Goal: Find specific page/section: Find specific page/section

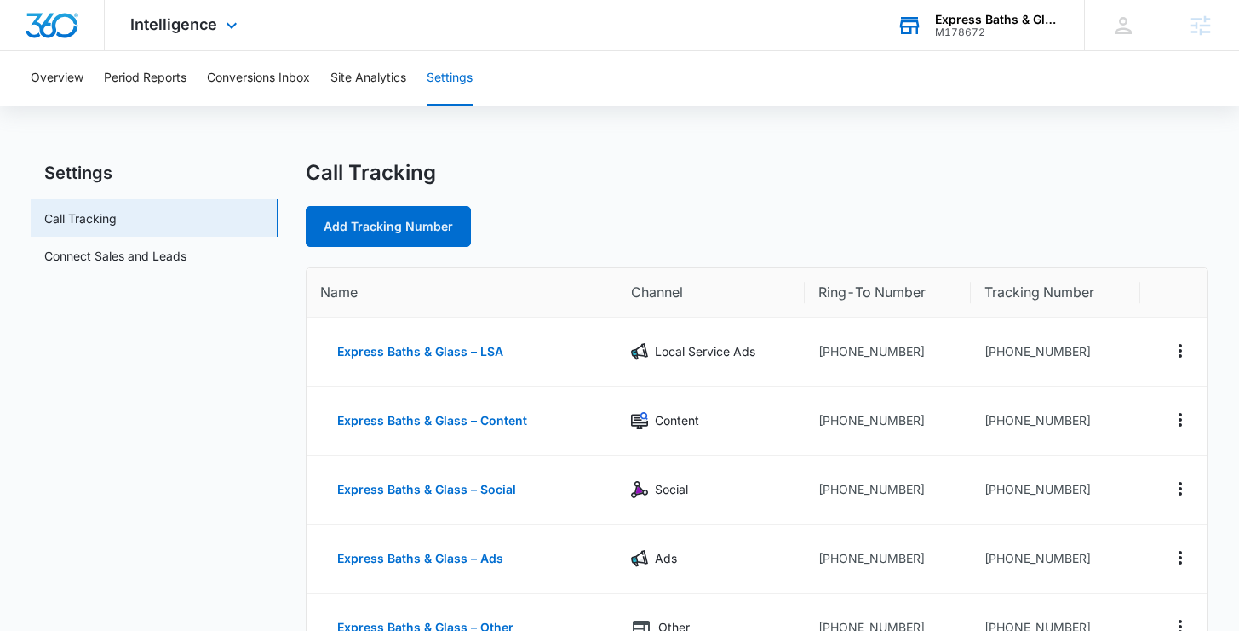
click at [938, 38] on div "Express Baths & Glass M178672 Your Accounts View All" at bounding box center [977, 25] width 213 height 50
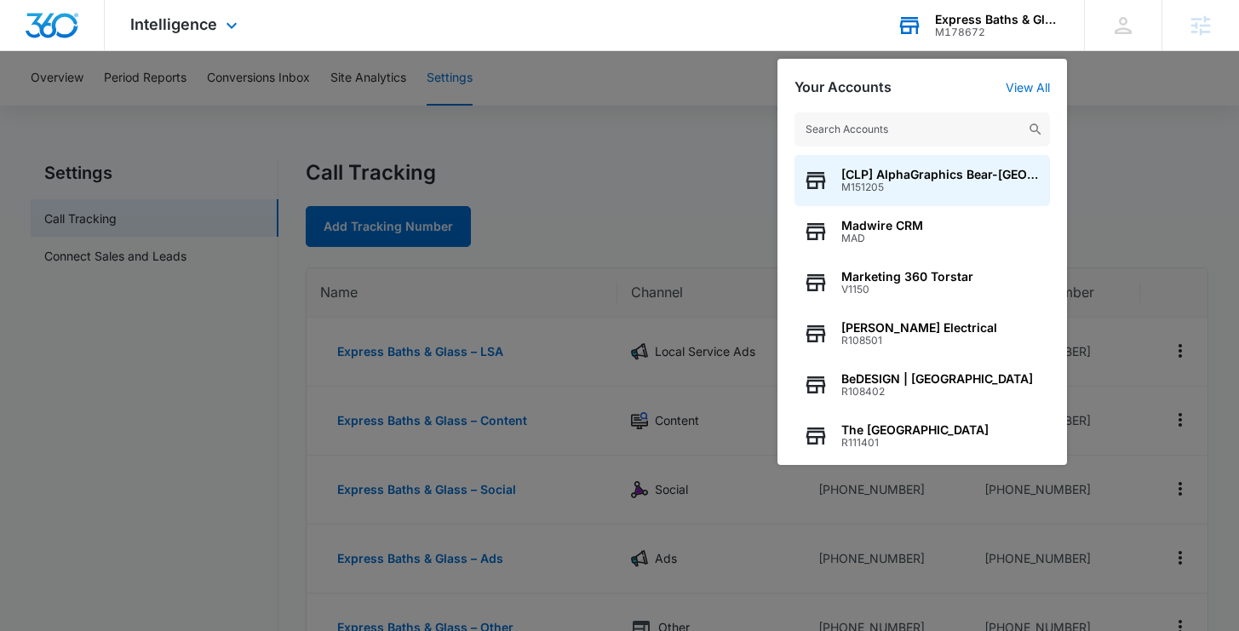
click at [1053, 91] on div "Your Accounts View All [CLP] AlphaGraphics Bear-Glasgow (US816) M151205 Madwire…" at bounding box center [921, 262] width 289 height 406
click at [1039, 89] on link "View All" at bounding box center [1027, 87] width 44 height 14
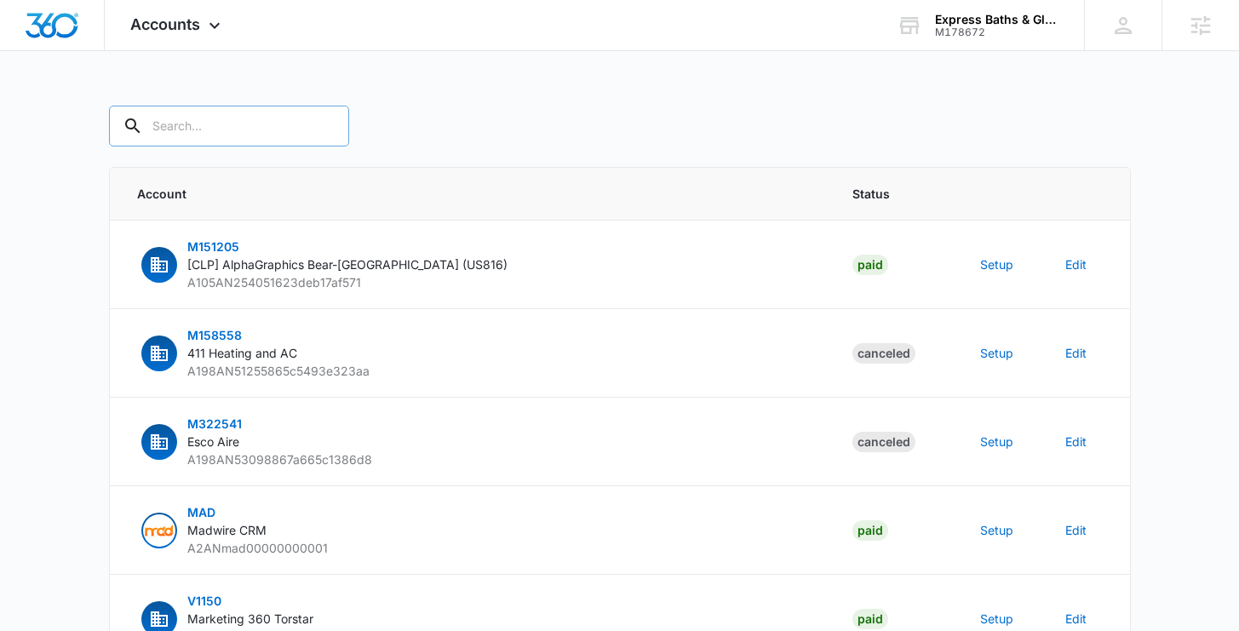
click at [179, 119] on input "text" at bounding box center [229, 126] width 240 height 41
type input "M326645"
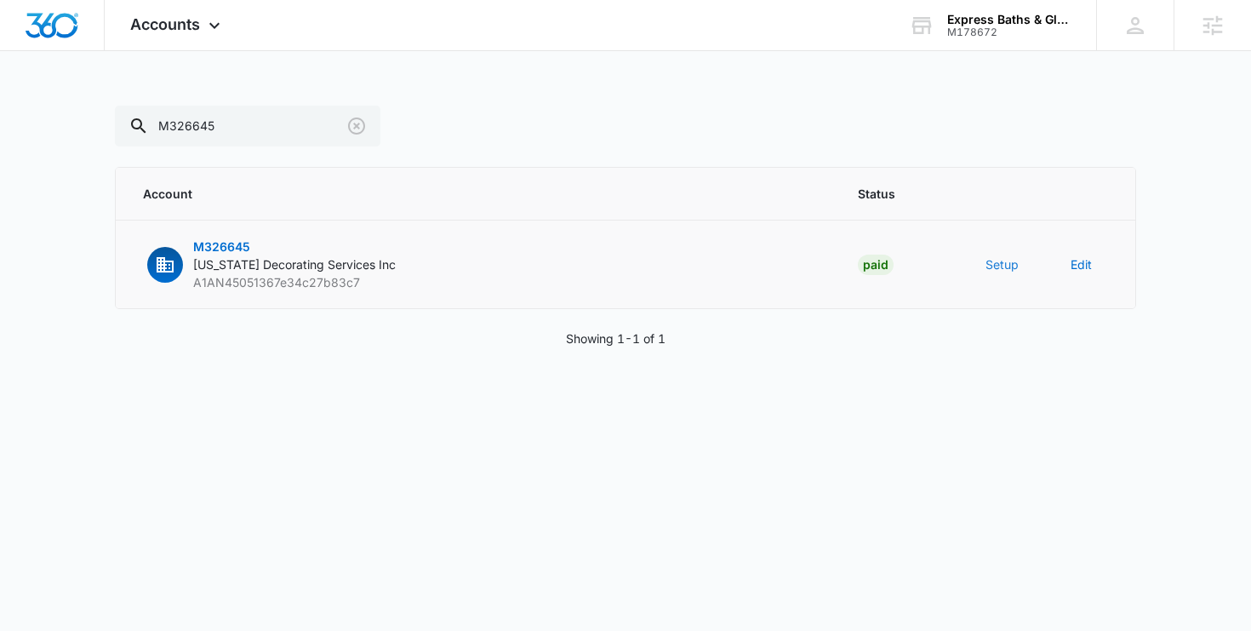
click at [1009, 268] on button "Setup" at bounding box center [1002, 264] width 33 height 18
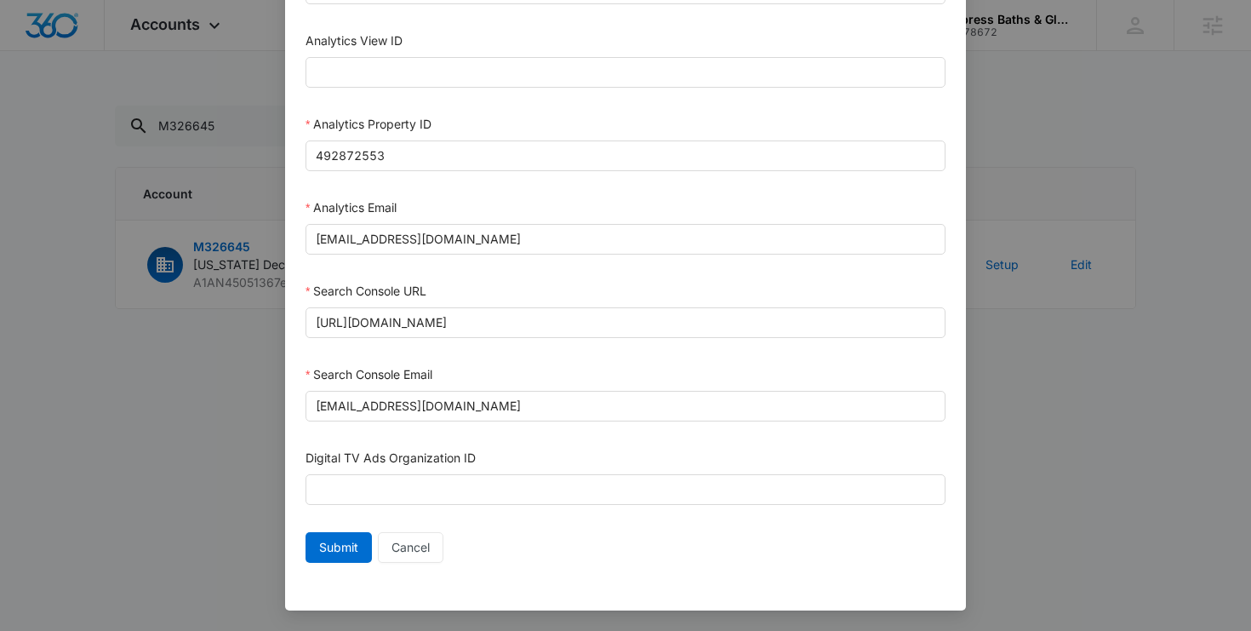
click at [158, 342] on div "Setup Account Bing Ad Account ID Bing Ad Account Email LinkedIn Ad Account ID L…" at bounding box center [625, 315] width 1251 height 631
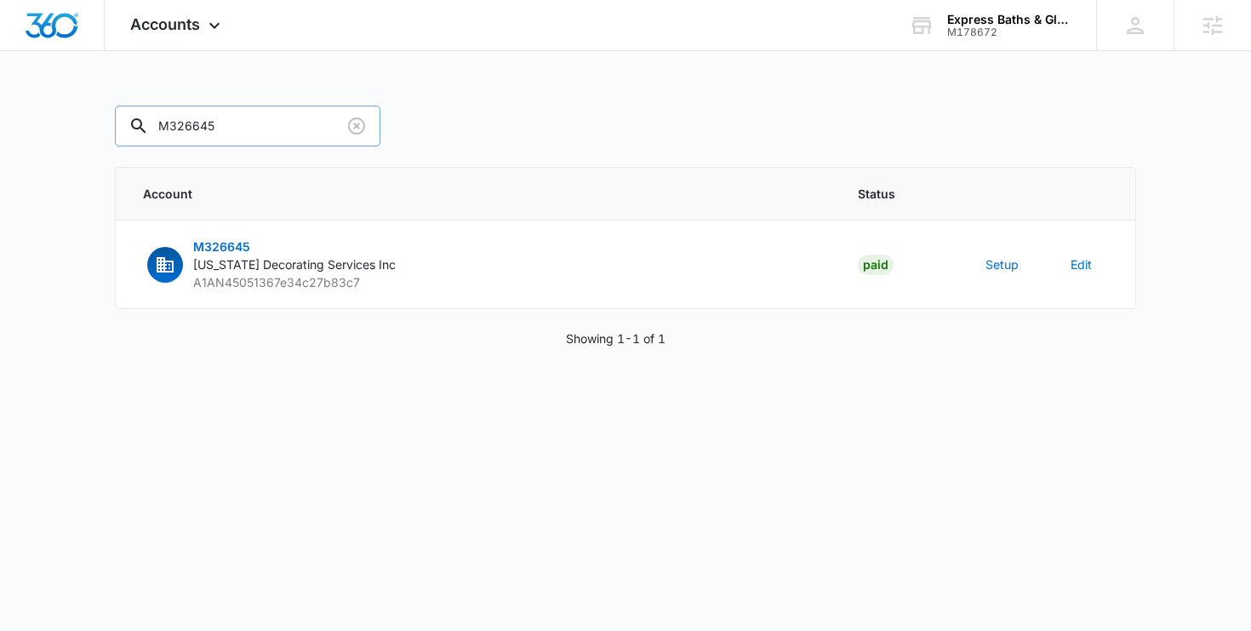
click at [200, 133] on input "M326645" at bounding box center [248, 126] width 266 height 41
click at [633, 125] on div at bounding box center [626, 126] width 1022 height 41
click at [177, 374] on div "Account Status M326645 Florida Decorating Services Inc A1AN45051367e34c27b83c7 …" at bounding box center [626, 247] width 1022 height 283
click at [960, 31] on div "M178672" at bounding box center [1009, 32] width 124 height 12
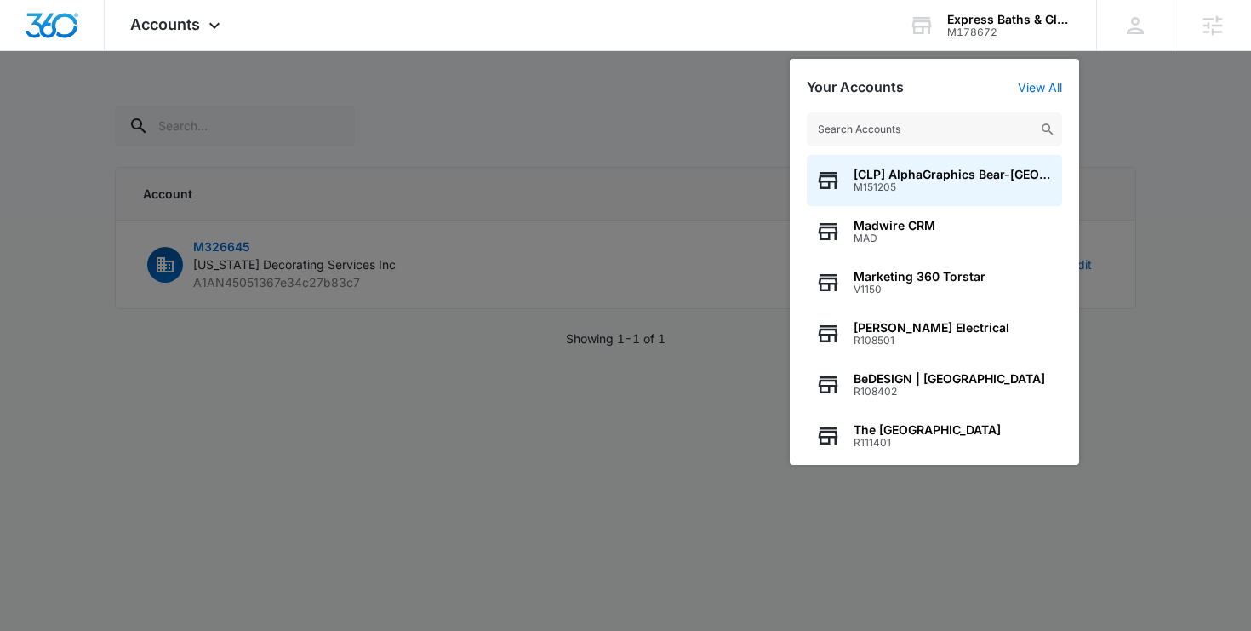
click at [562, 145] on div at bounding box center [625, 315] width 1251 height 631
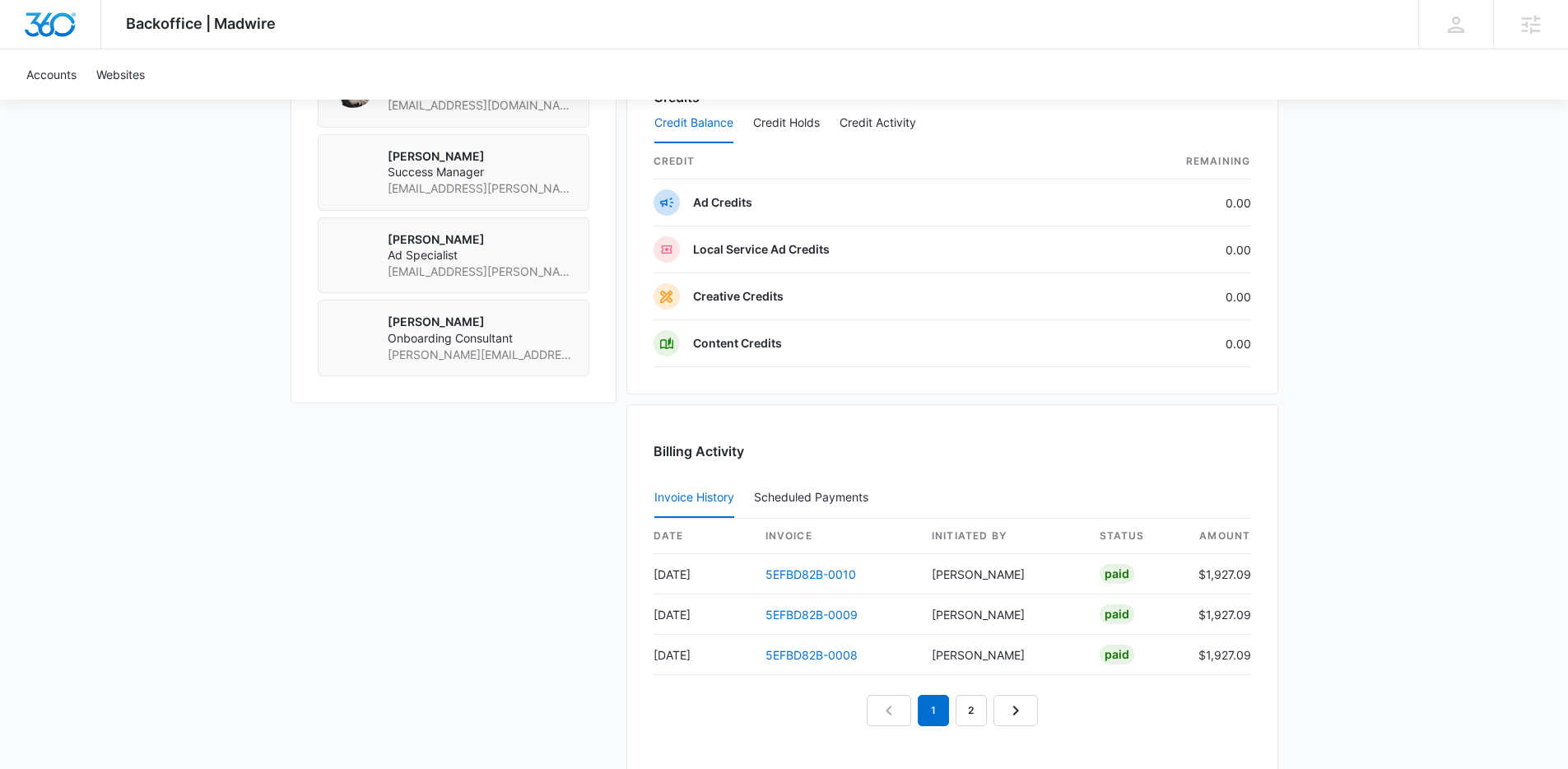
scroll to position [1282, 0]
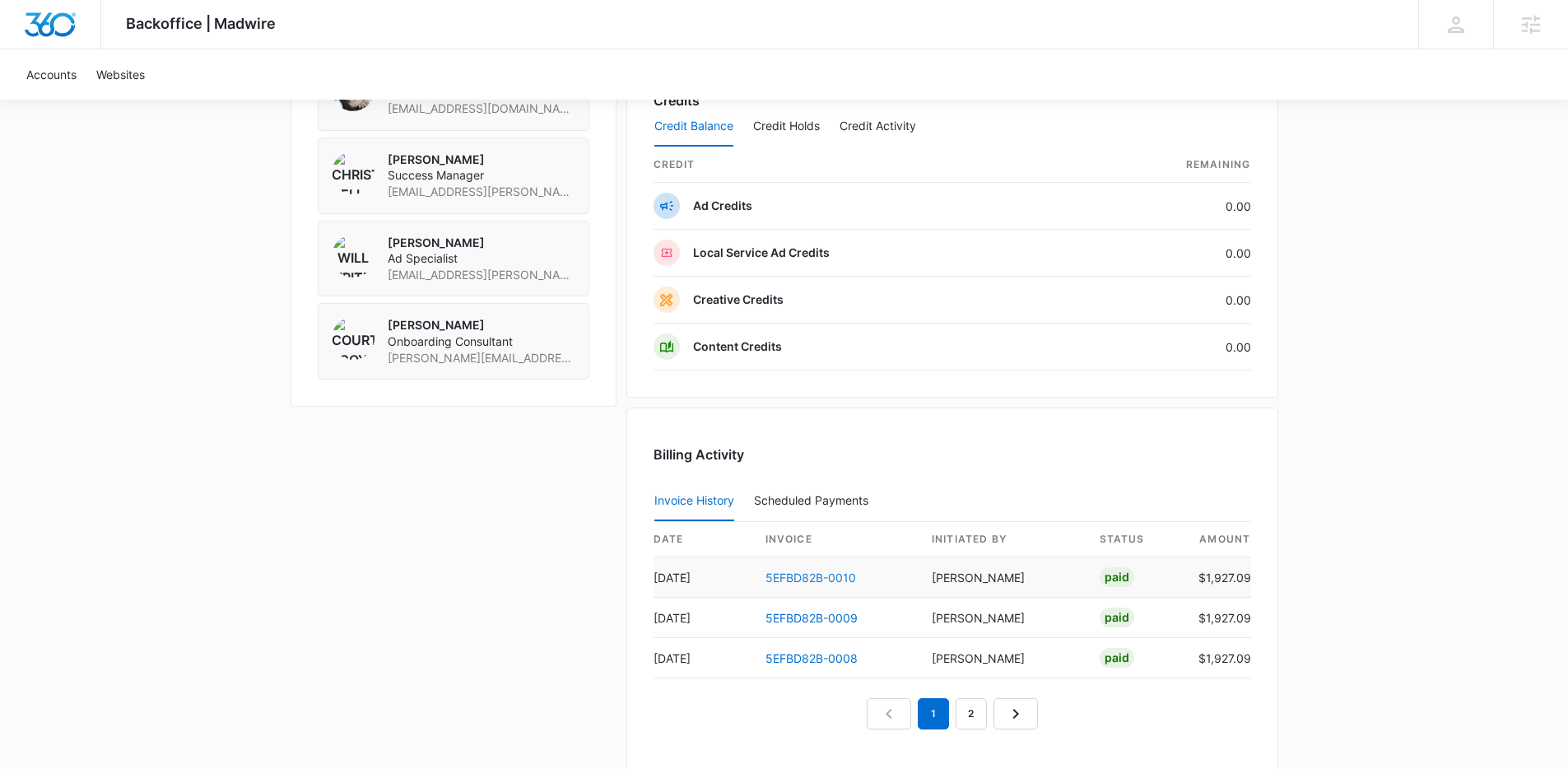
click at [811, 579] on link "5EFBD82B-0010" at bounding box center [811, 577] width 91 height 14
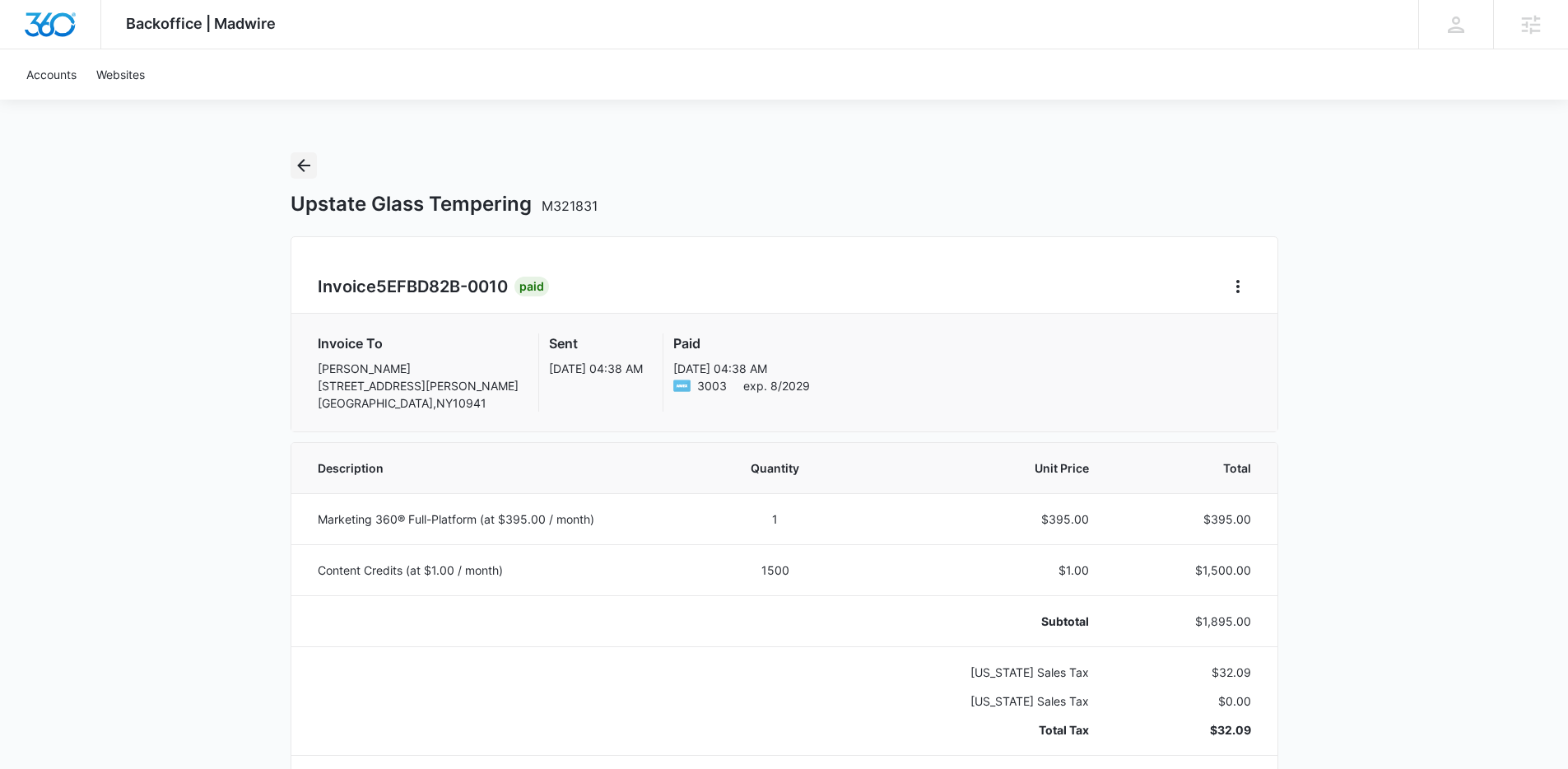
click at [310, 166] on icon "Back" at bounding box center [304, 165] width 19 height 19
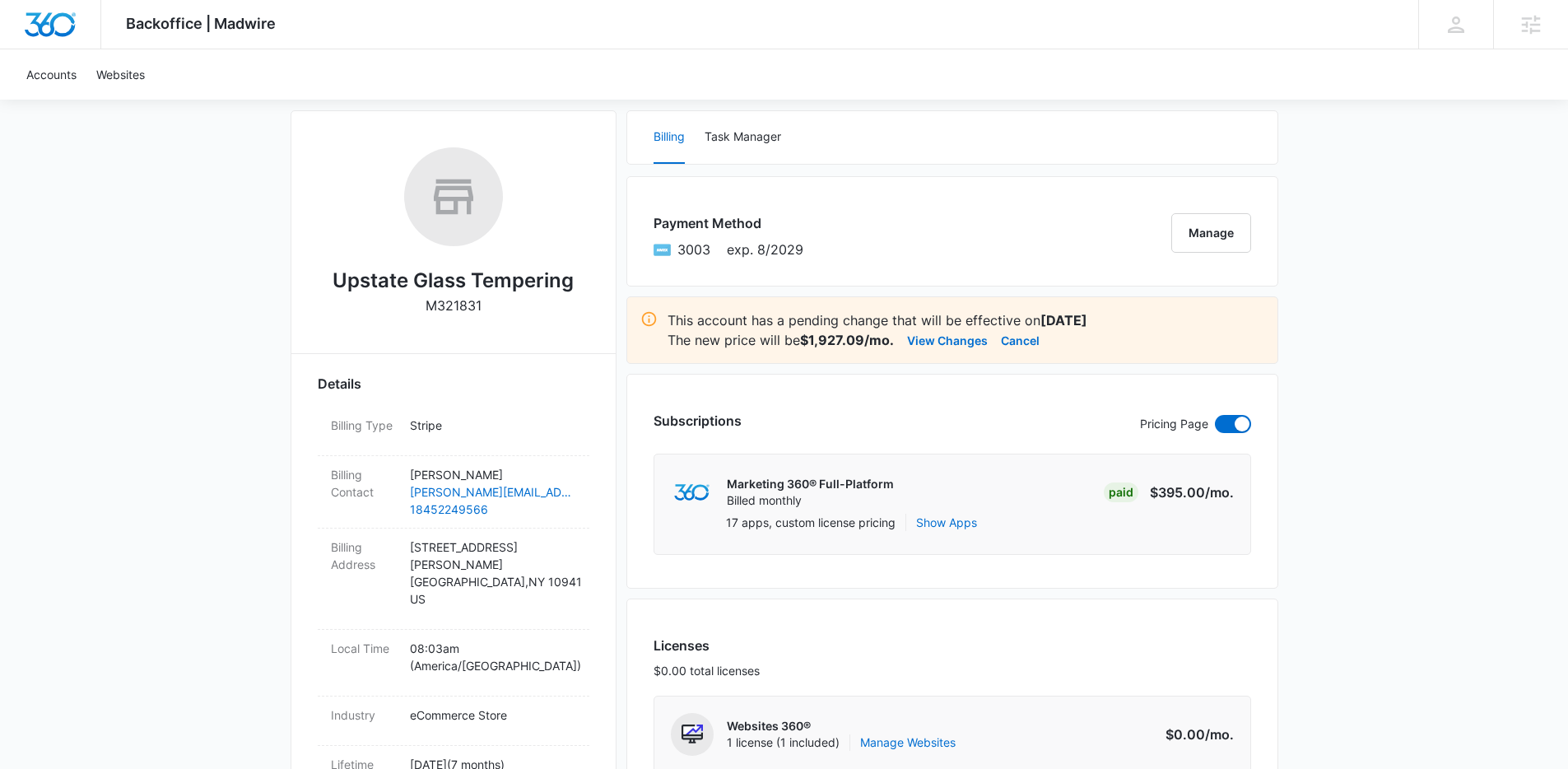
scroll to position [222, 0]
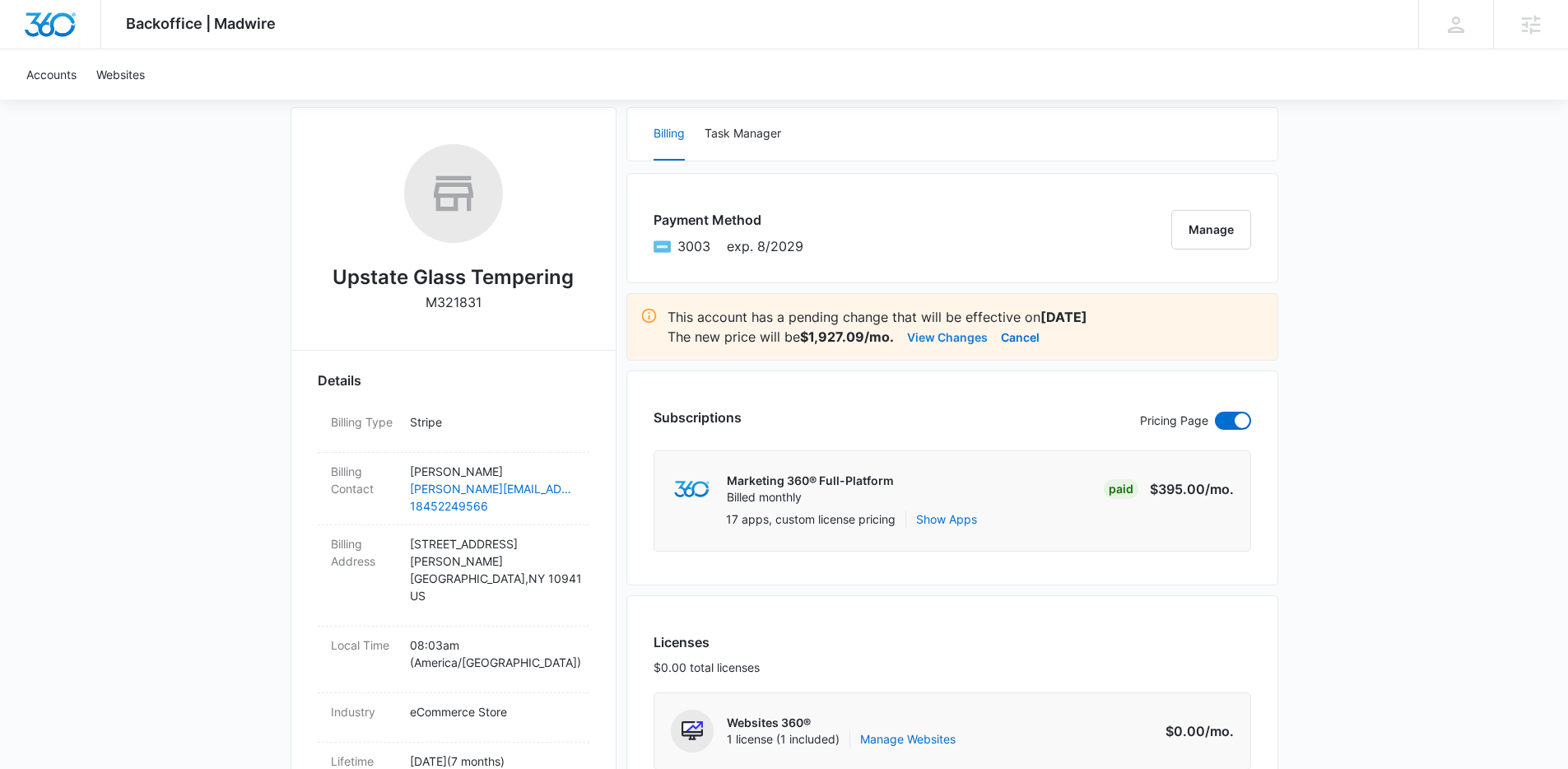
click at [942, 338] on button "View Changes" at bounding box center [946, 337] width 80 height 19
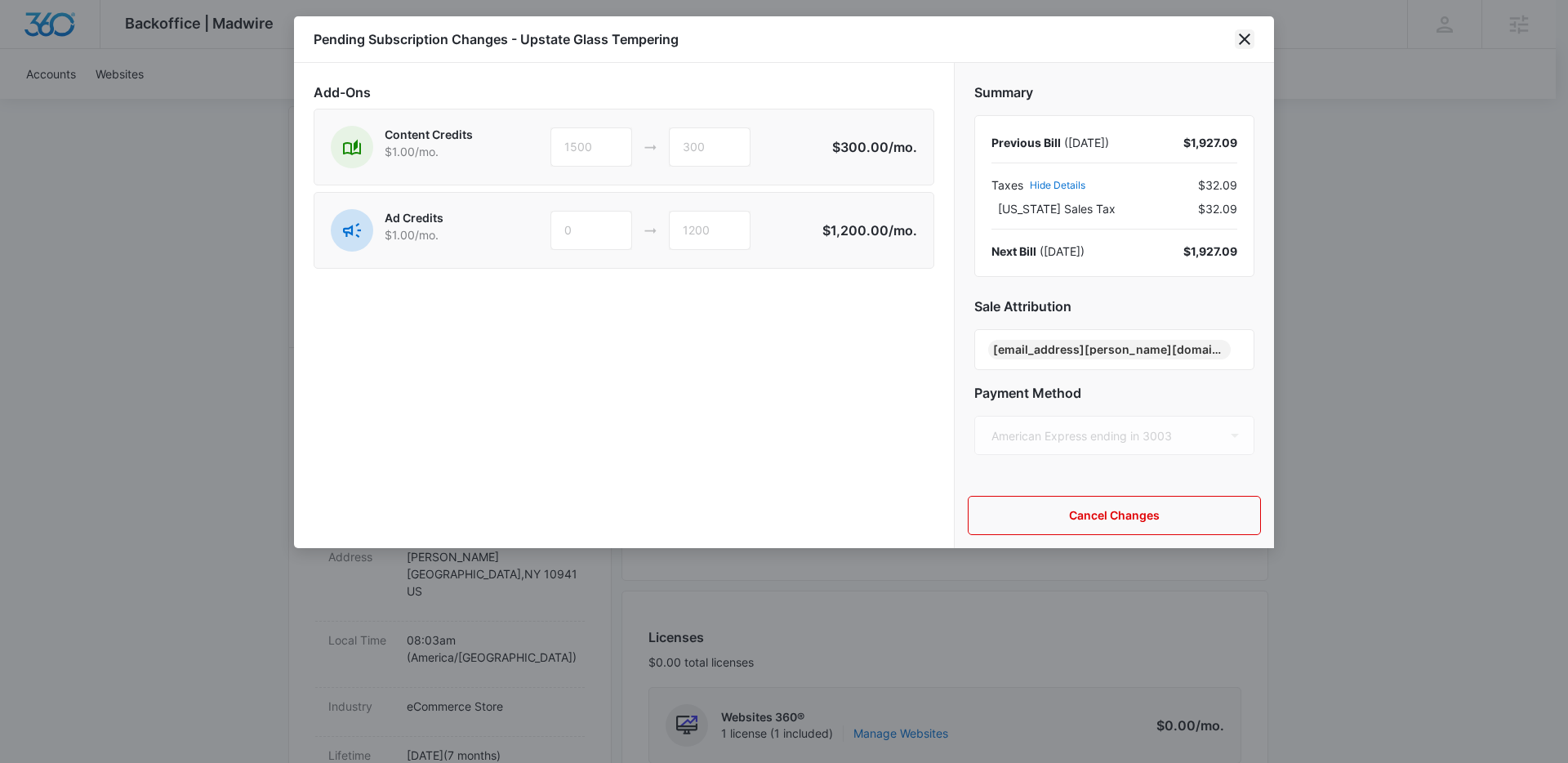
click at [1254, 33] on icon "close" at bounding box center [1245, 39] width 19 height 19
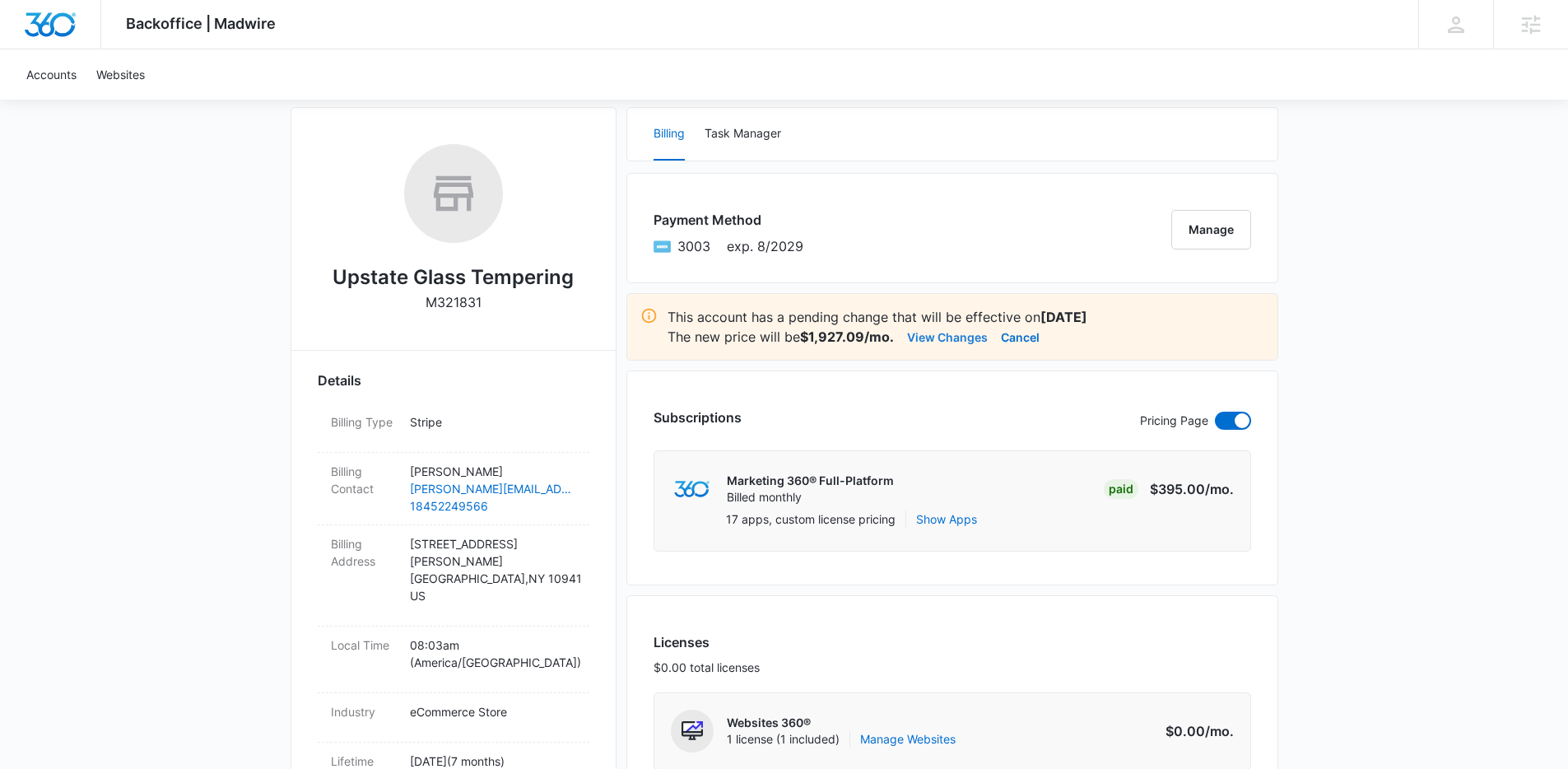
click at [938, 341] on button "View Changes" at bounding box center [946, 337] width 80 height 19
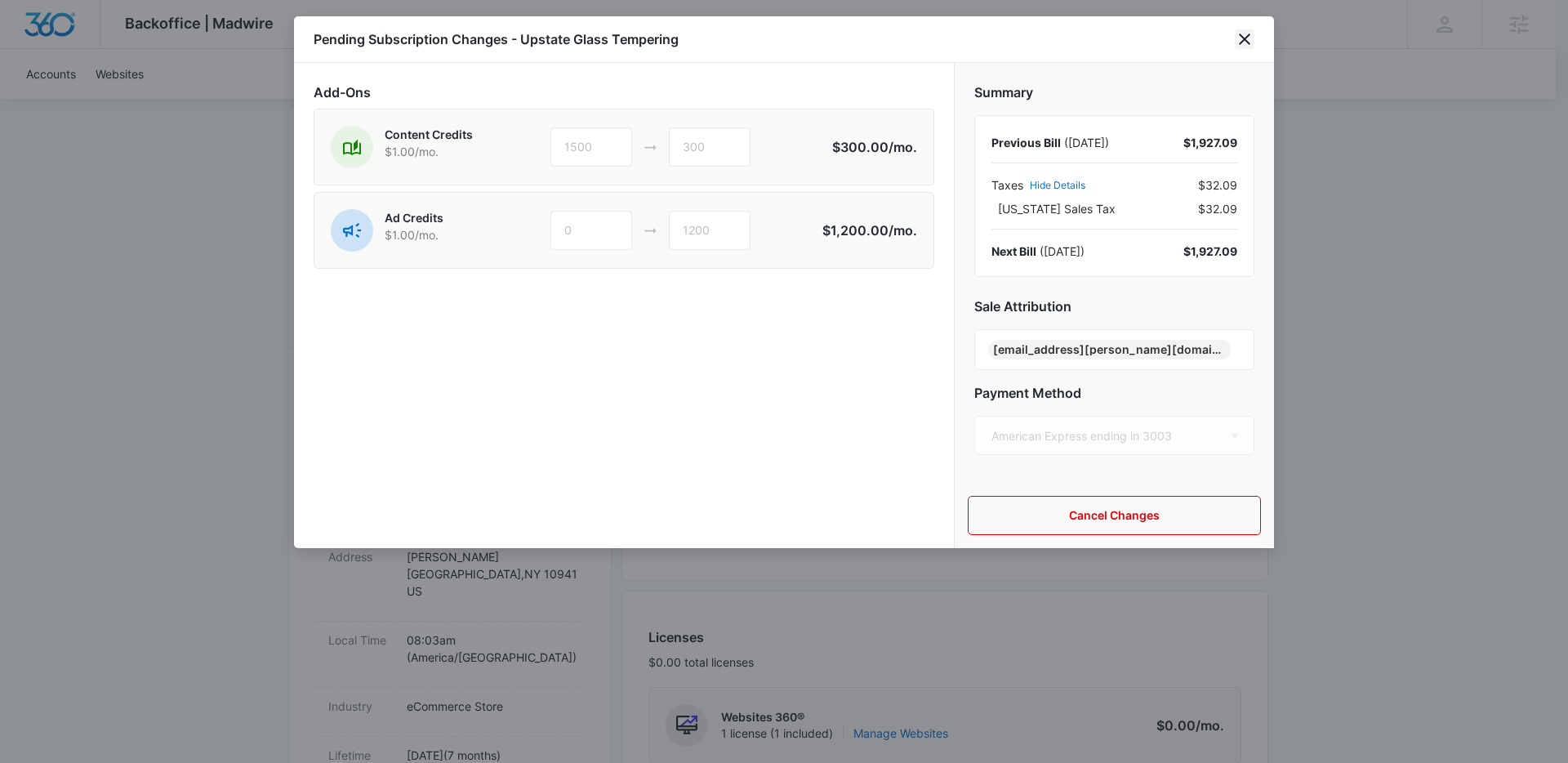
click at [1242, 36] on icon "close" at bounding box center [1245, 39] width 12 height 12
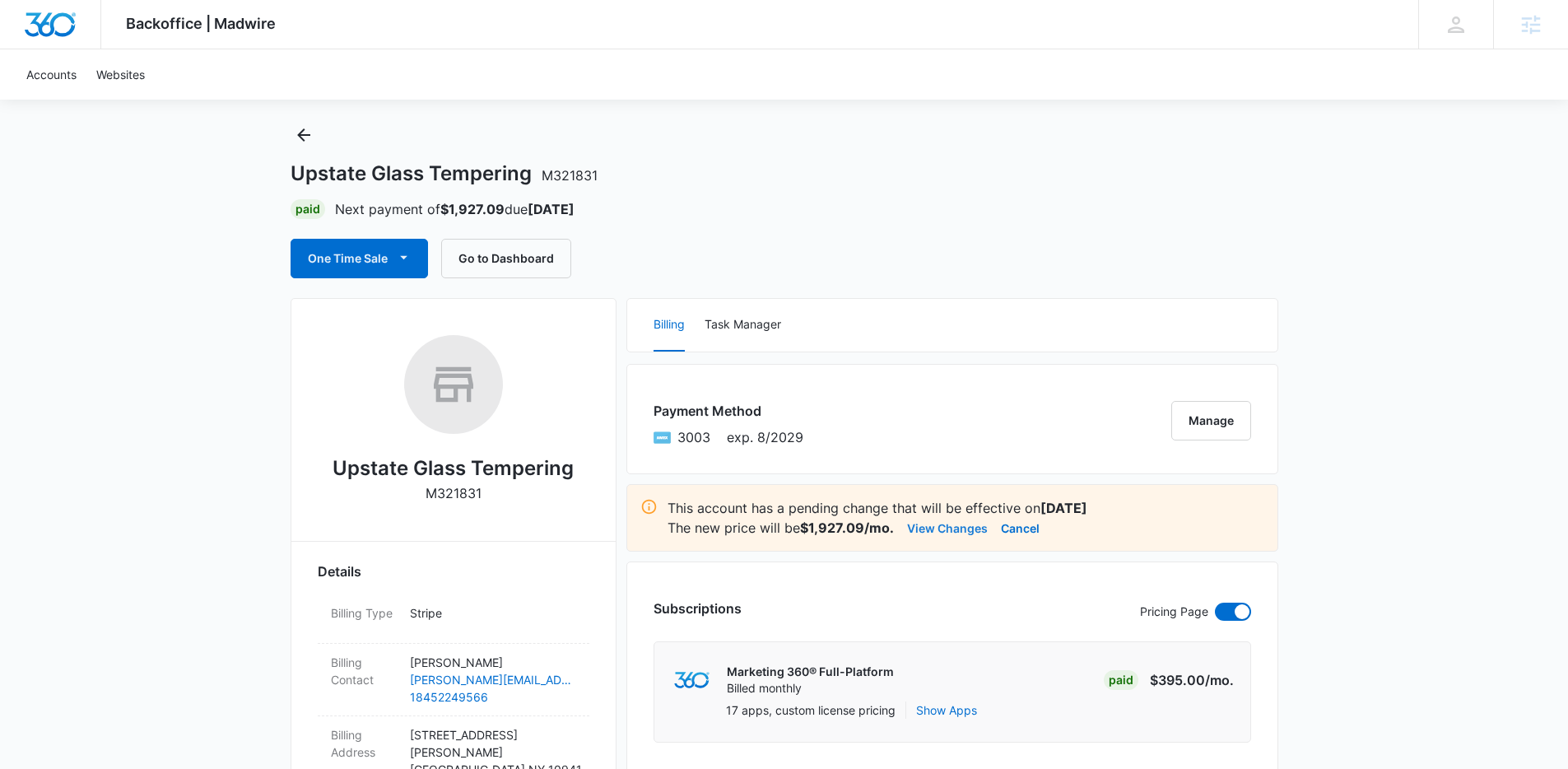
scroll to position [0, 0]
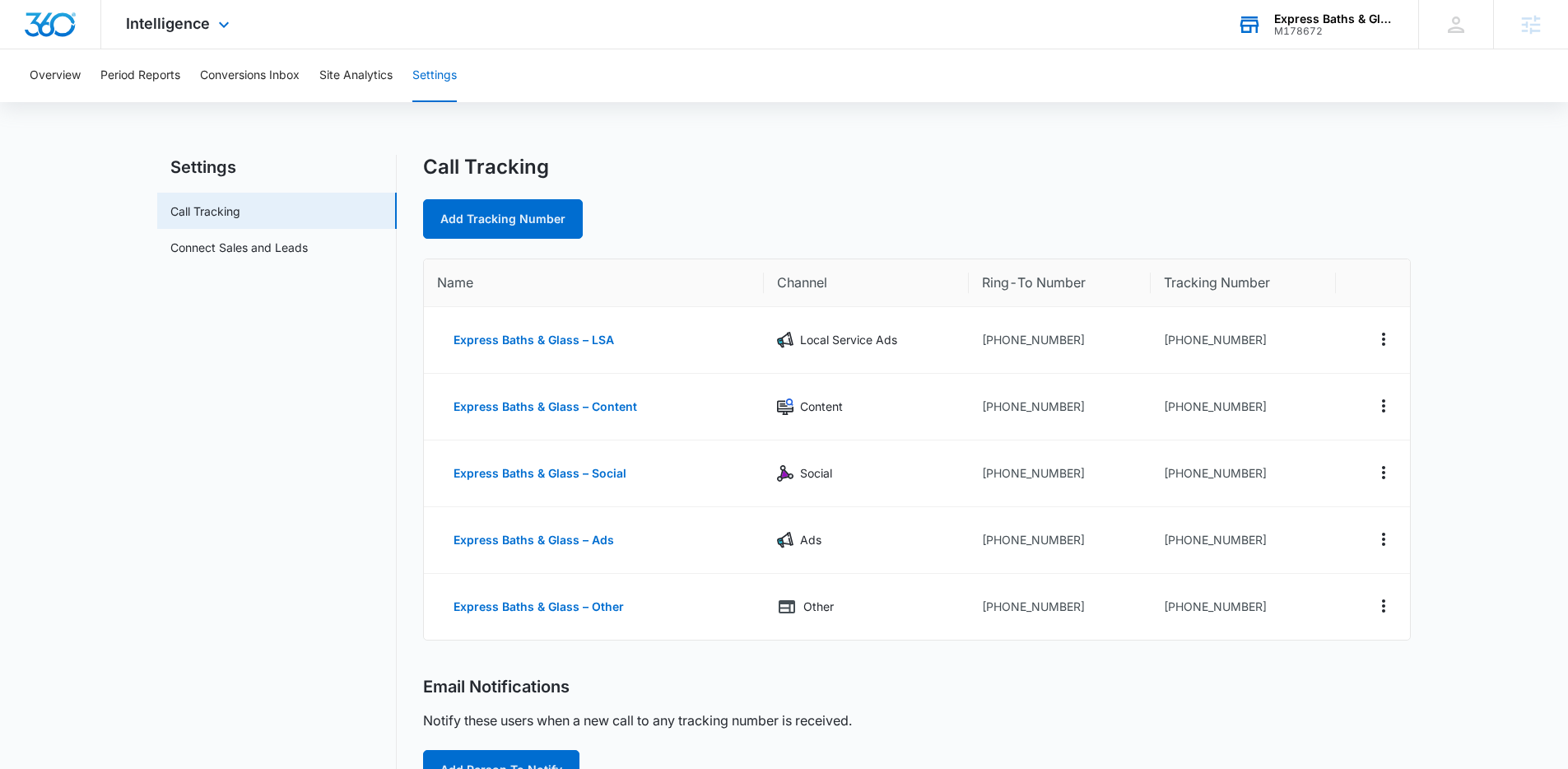
click at [1297, 39] on div "Express Baths & Glass M178672 Your Accounts View All" at bounding box center [1315, 24] width 206 height 48
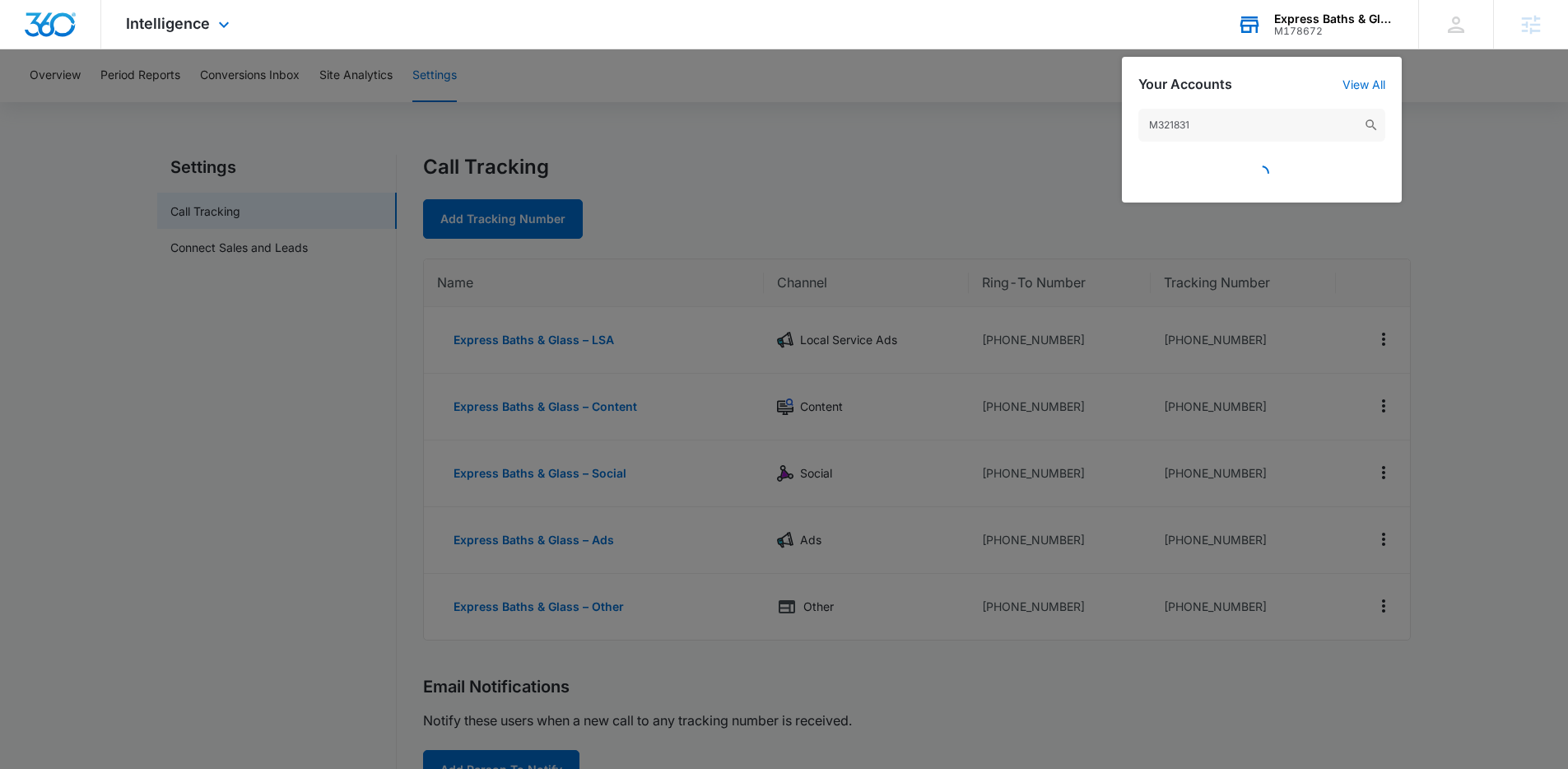
type input "M321831"
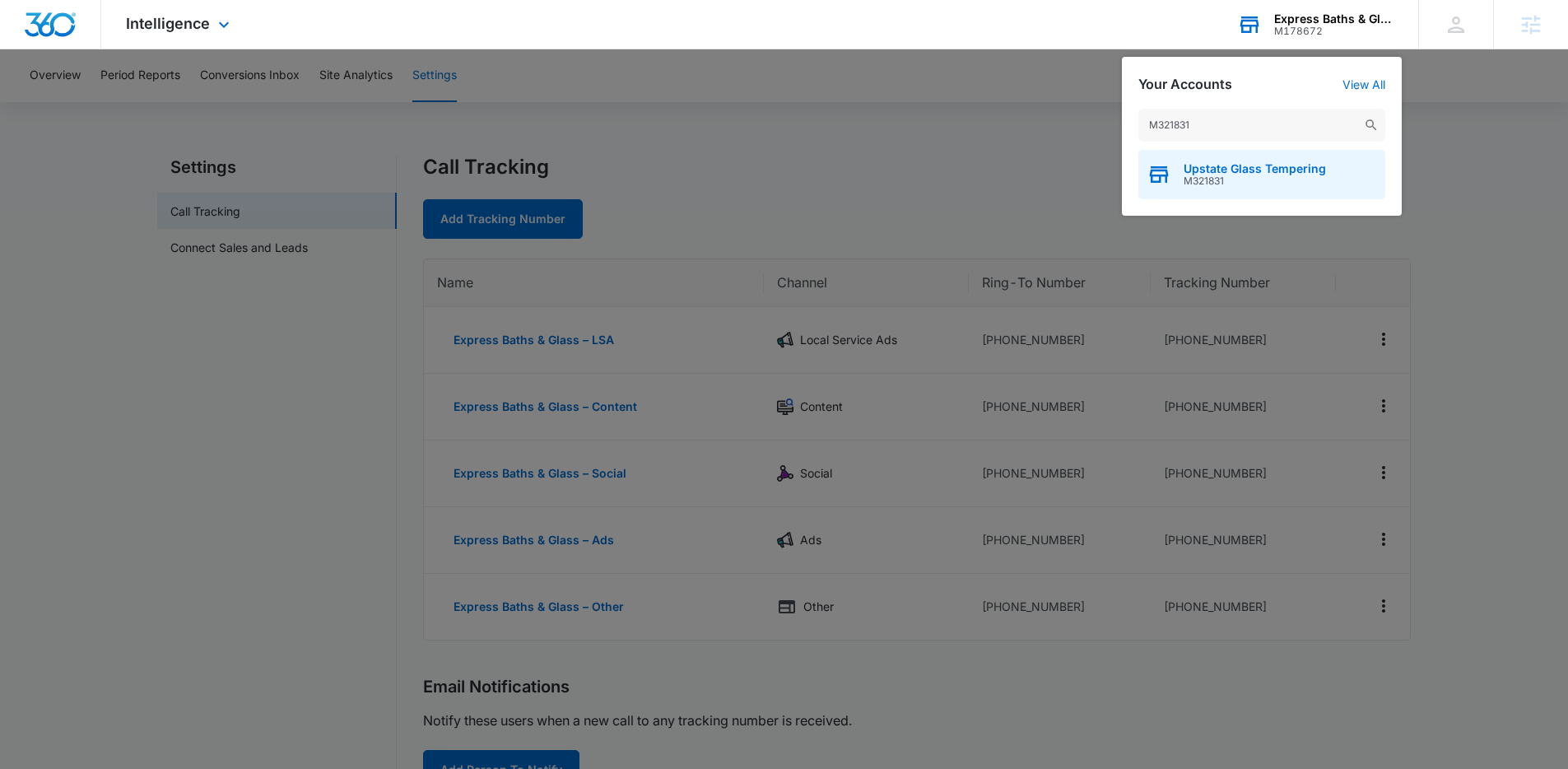
click at [1256, 169] on span "Upstate Glass Tempering" at bounding box center [1254, 169] width 142 height 14
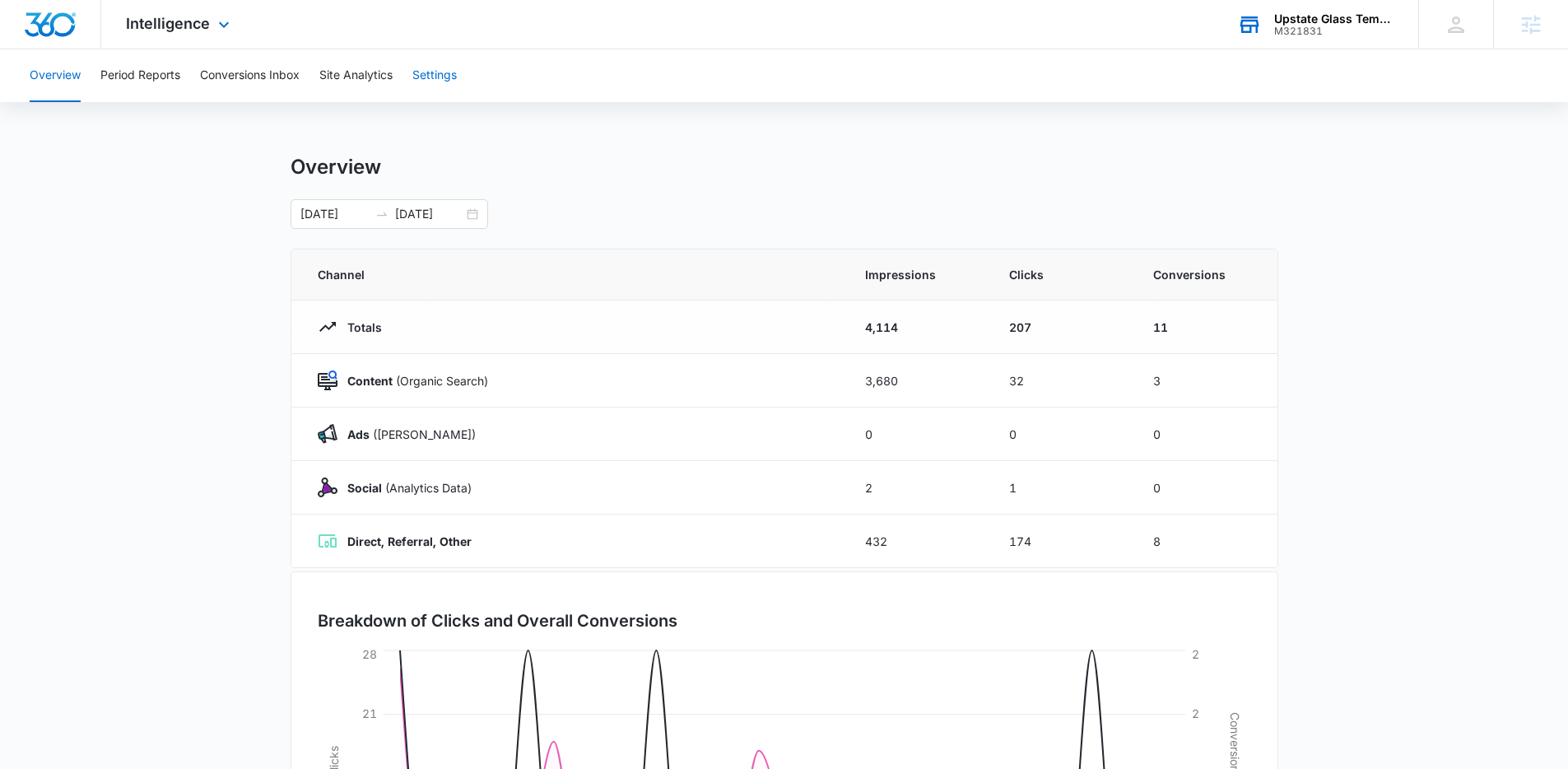
click at [455, 74] on button "Settings" at bounding box center [434, 75] width 44 height 52
